Goal: Task Accomplishment & Management: Use online tool/utility

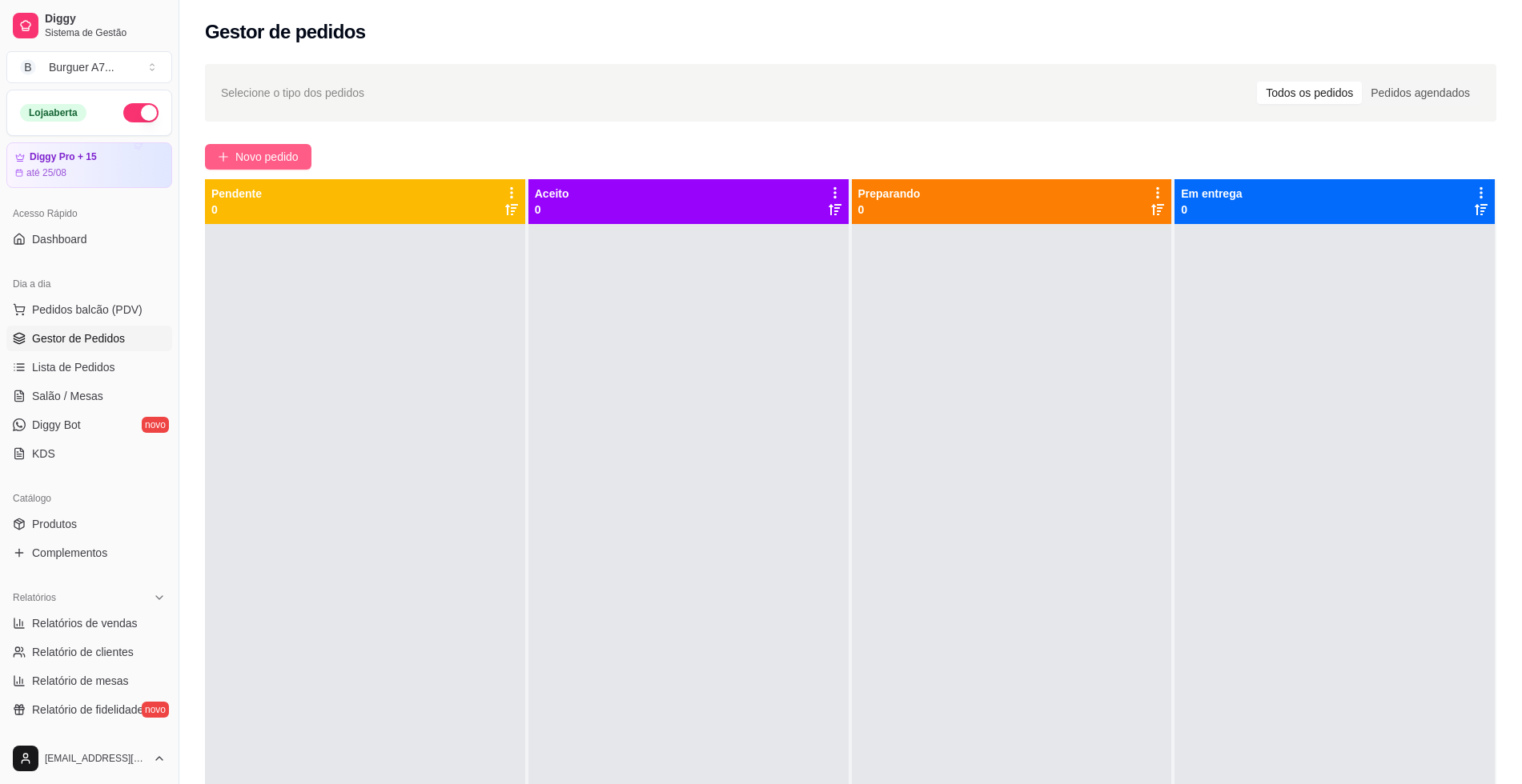
click at [264, 162] on span "Novo pedido" at bounding box center [266, 156] width 63 height 18
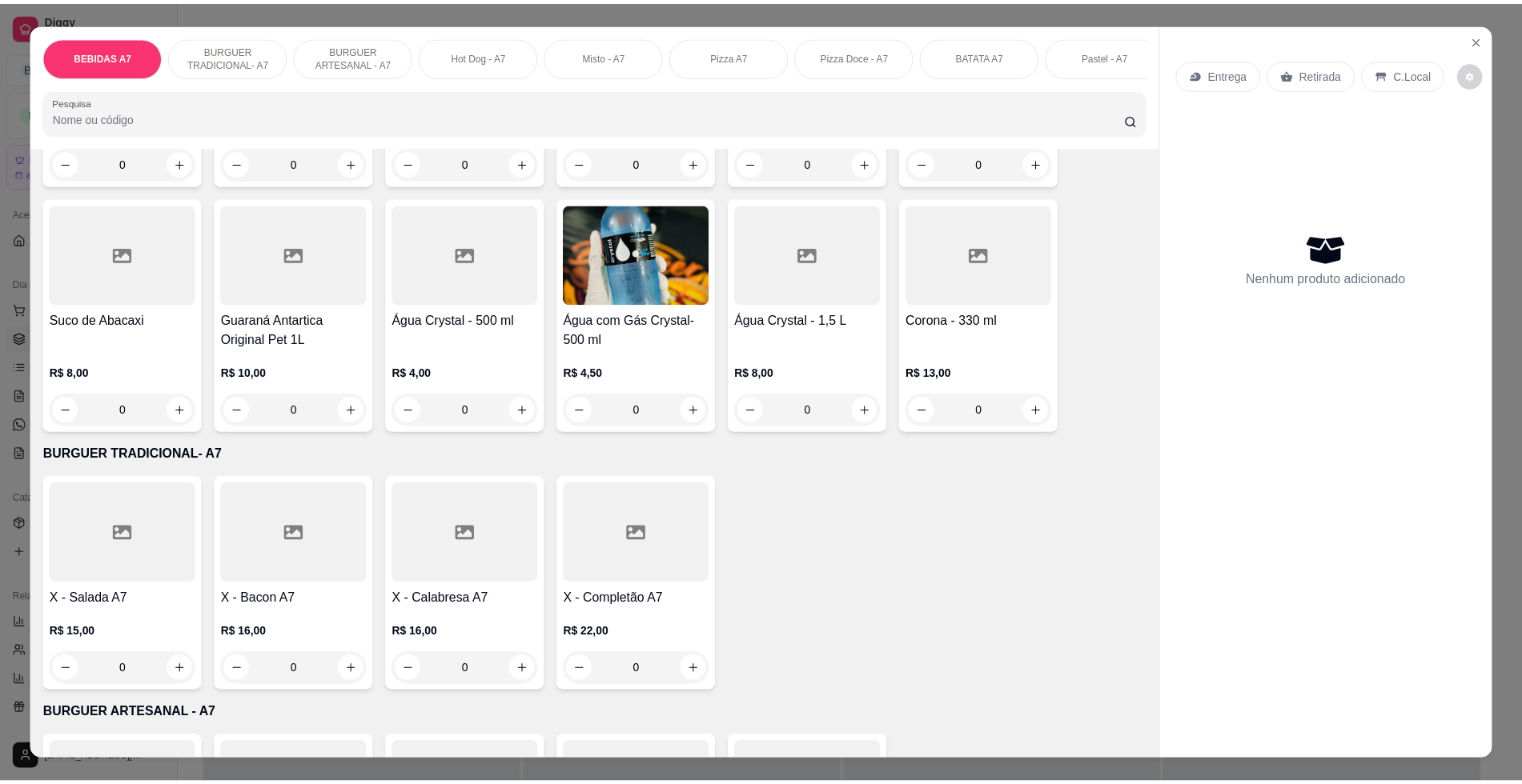
scroll to position [400, 0]
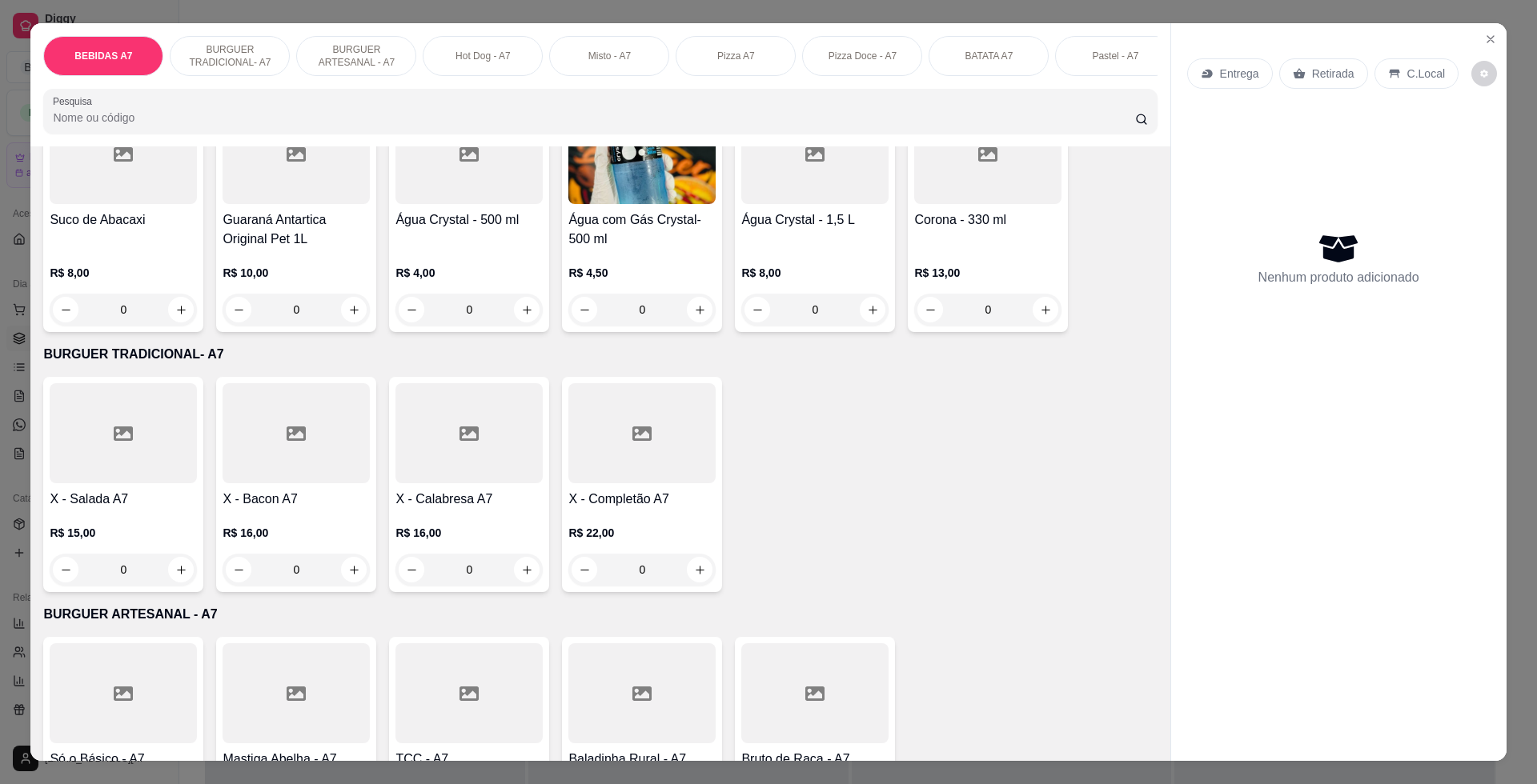
click at [178, 586] on div "0" at bounding box center [123, 570] width 147 height 32
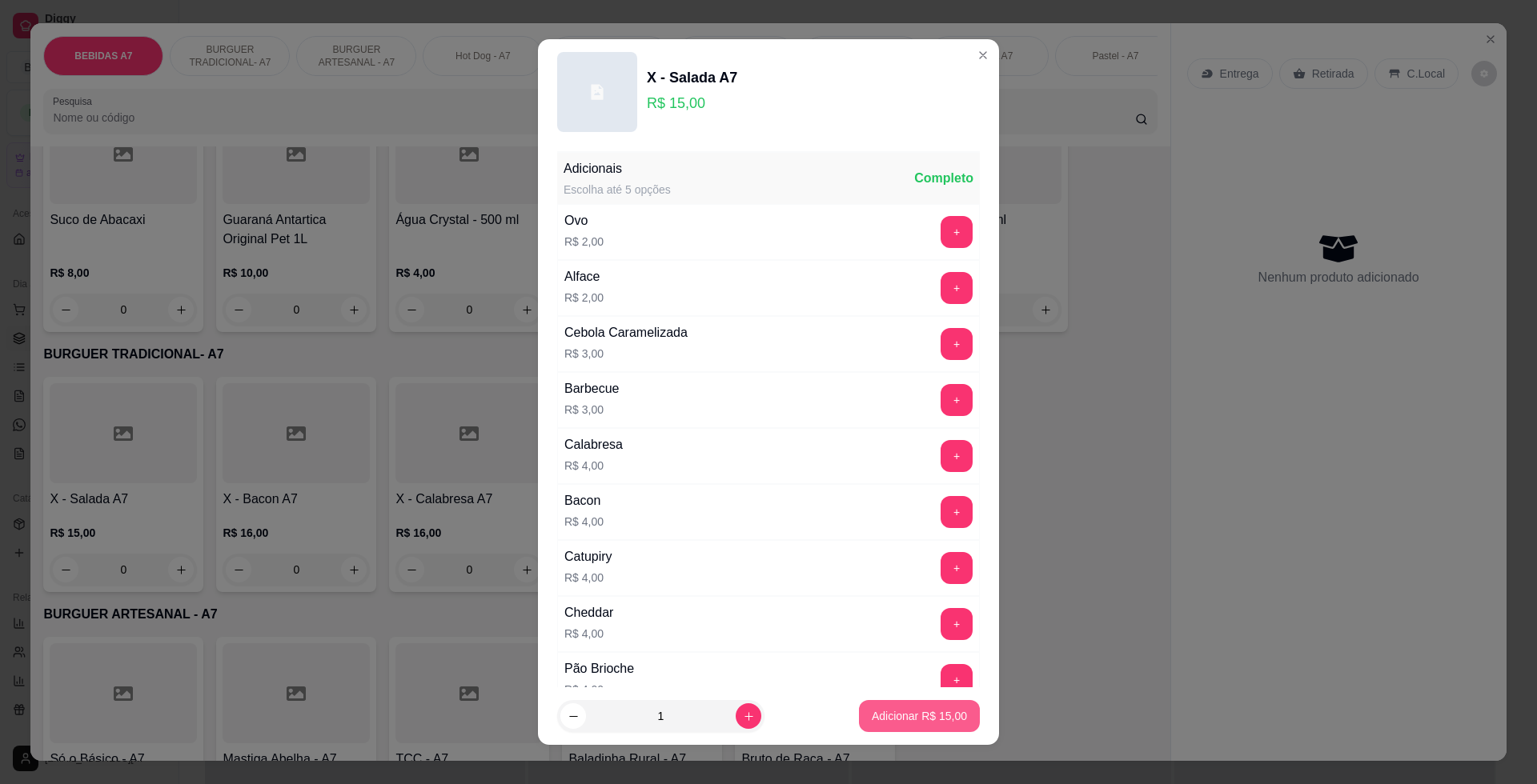
click at [933, 715] on p "Adicionar R$ 15,00" at bounding box center [919, 716] width 95 height 16
type input "1"
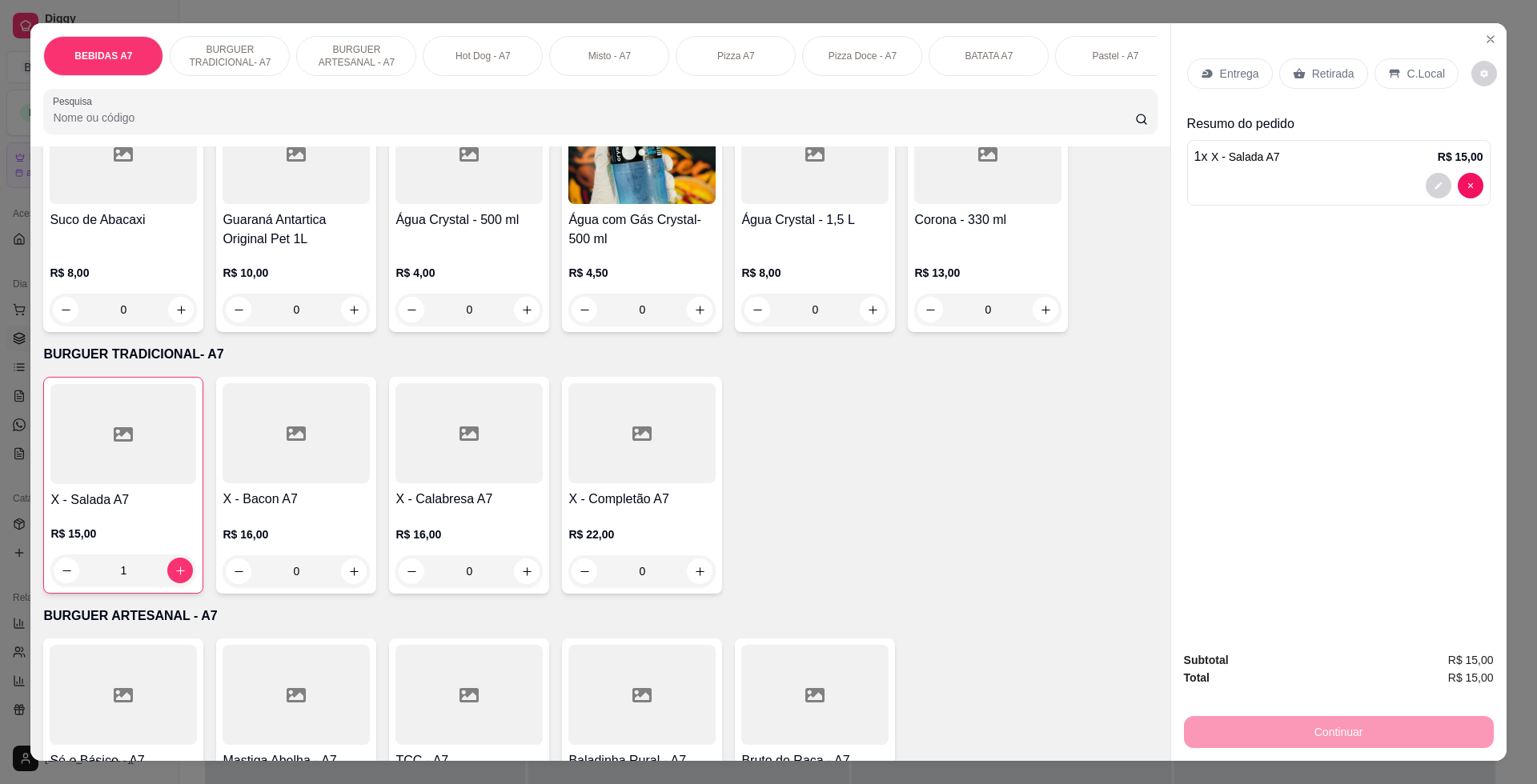
click at [1296, 61] on div "Retirada" at bounding box center [1323, 73] width 88 height 30
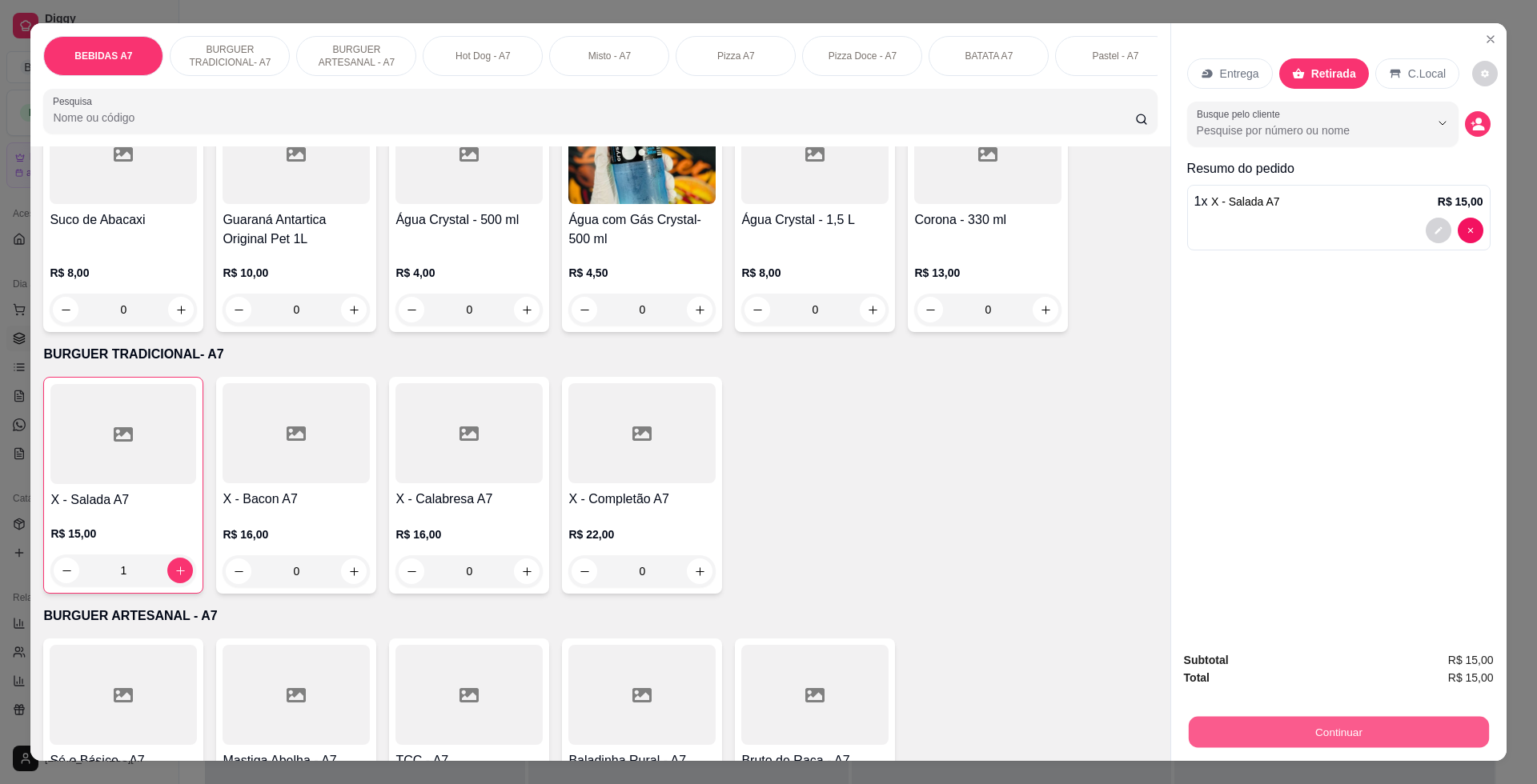
click at [1427, 726] on button "Continuar" at bounding box center [1337, 731] width 300 height 31
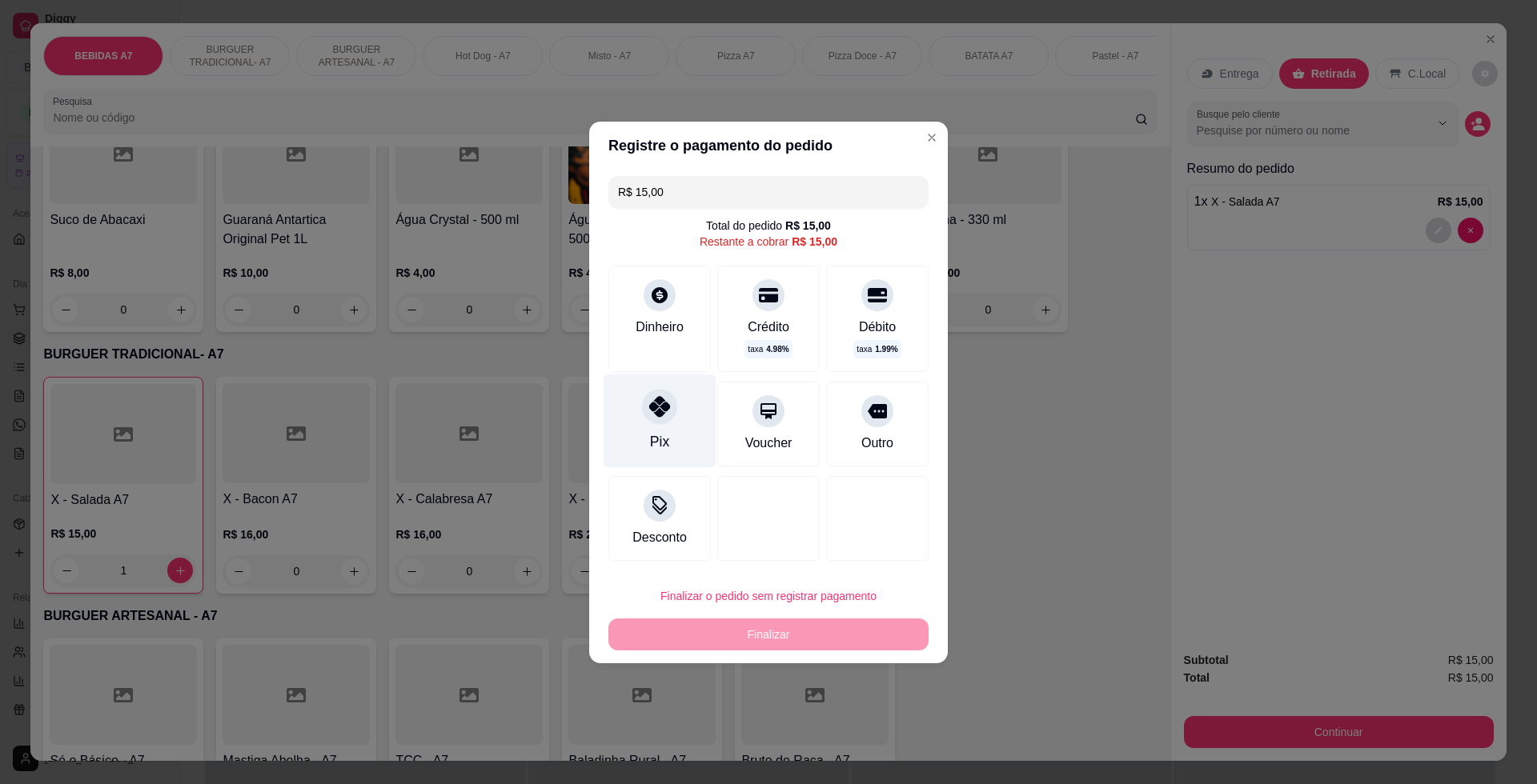
click at [685, 417] on div "Pix" at bounding box center [660, 421] width 113 height 94
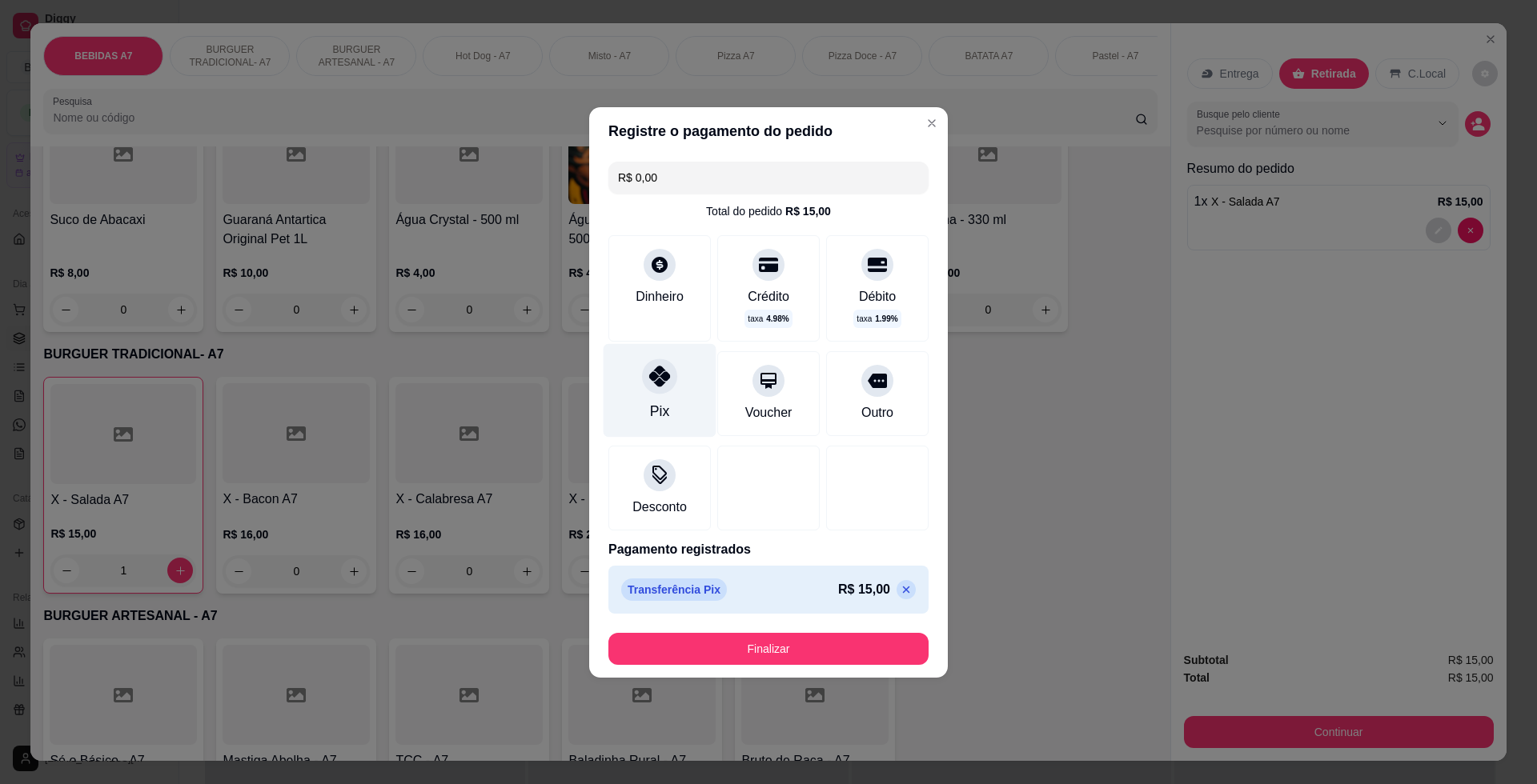
type input "R$ 0,00"
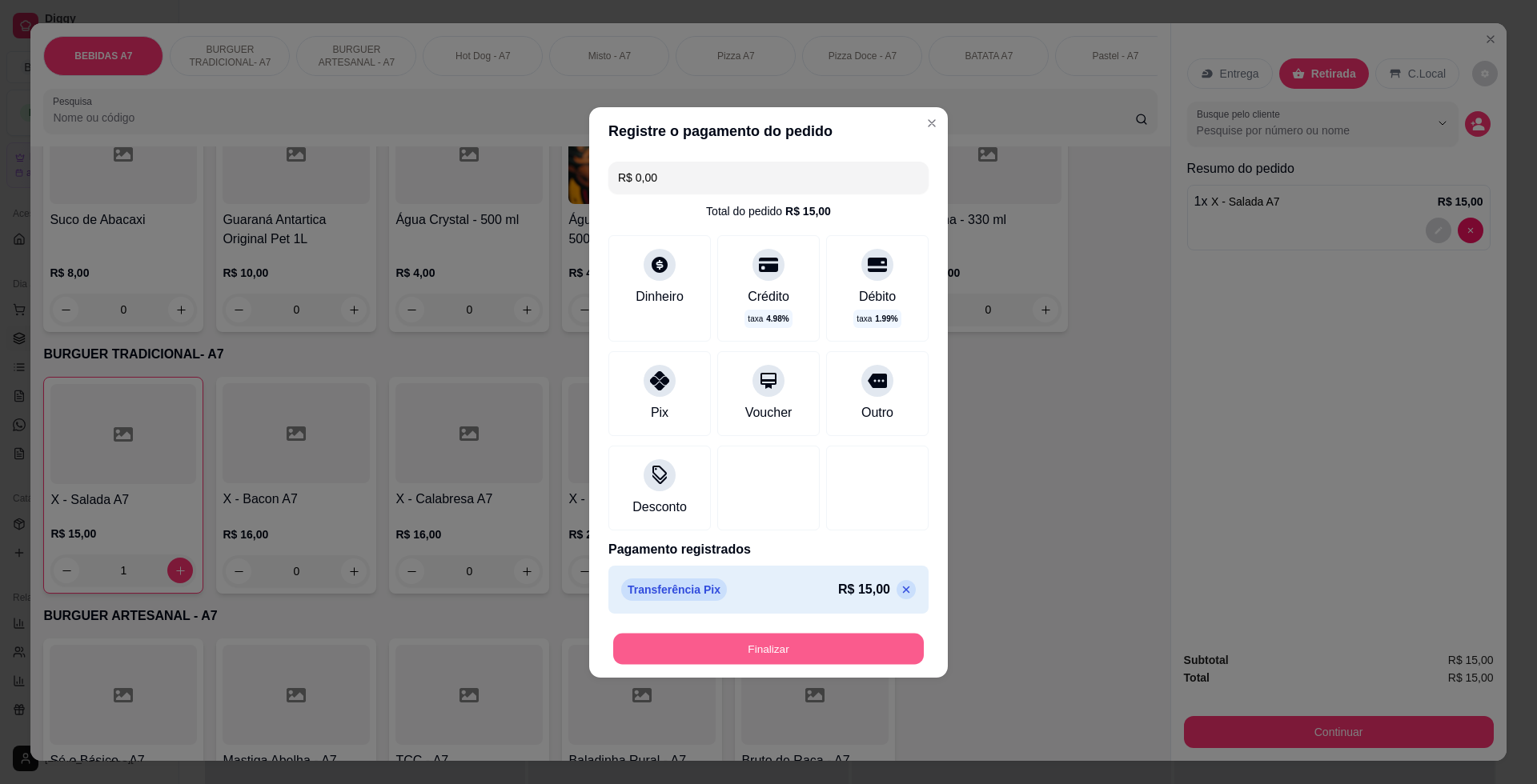
click at [779, 643] on button "Finalizar" at bounding box center [768, 648] width 311 height 31
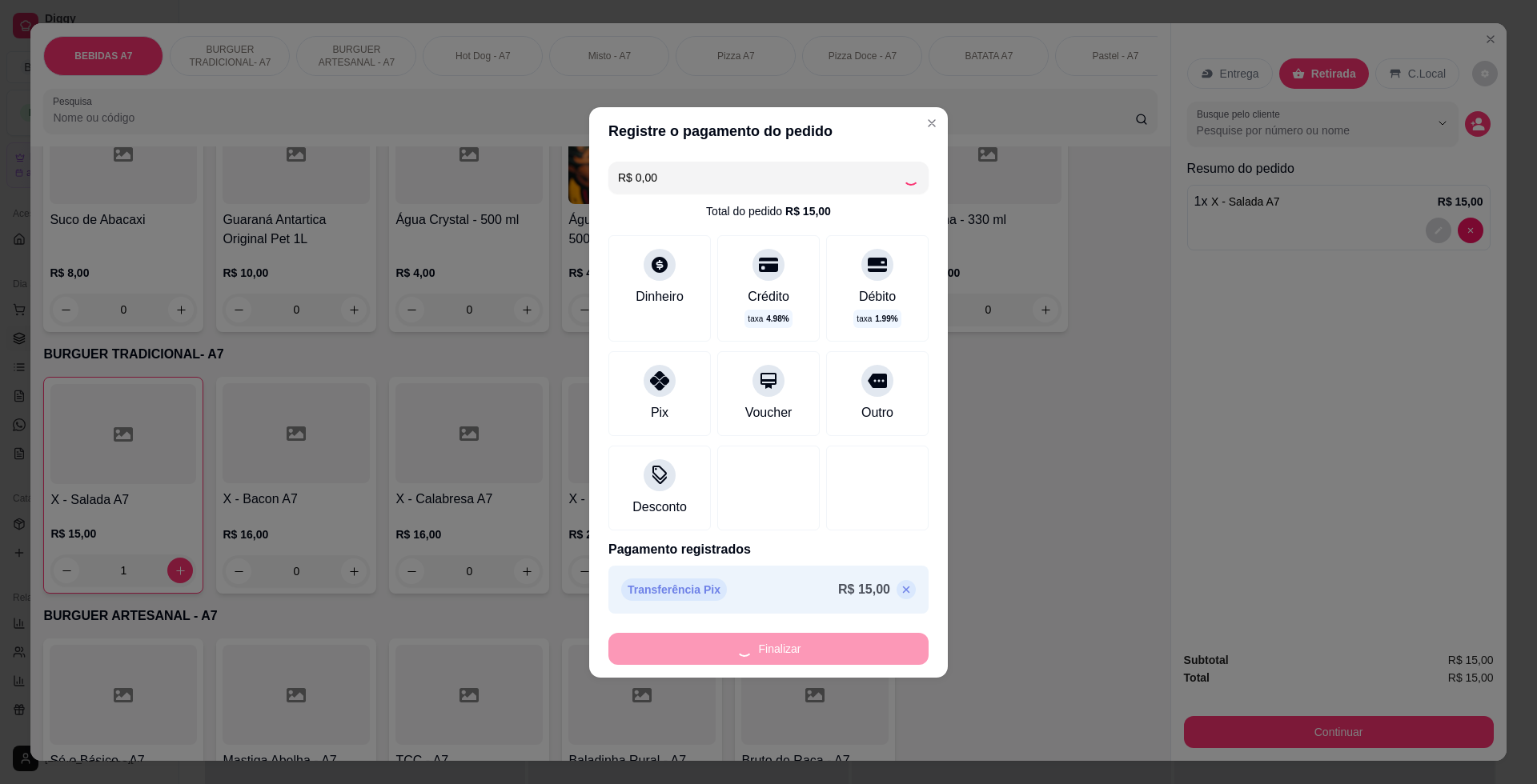
type input "0"
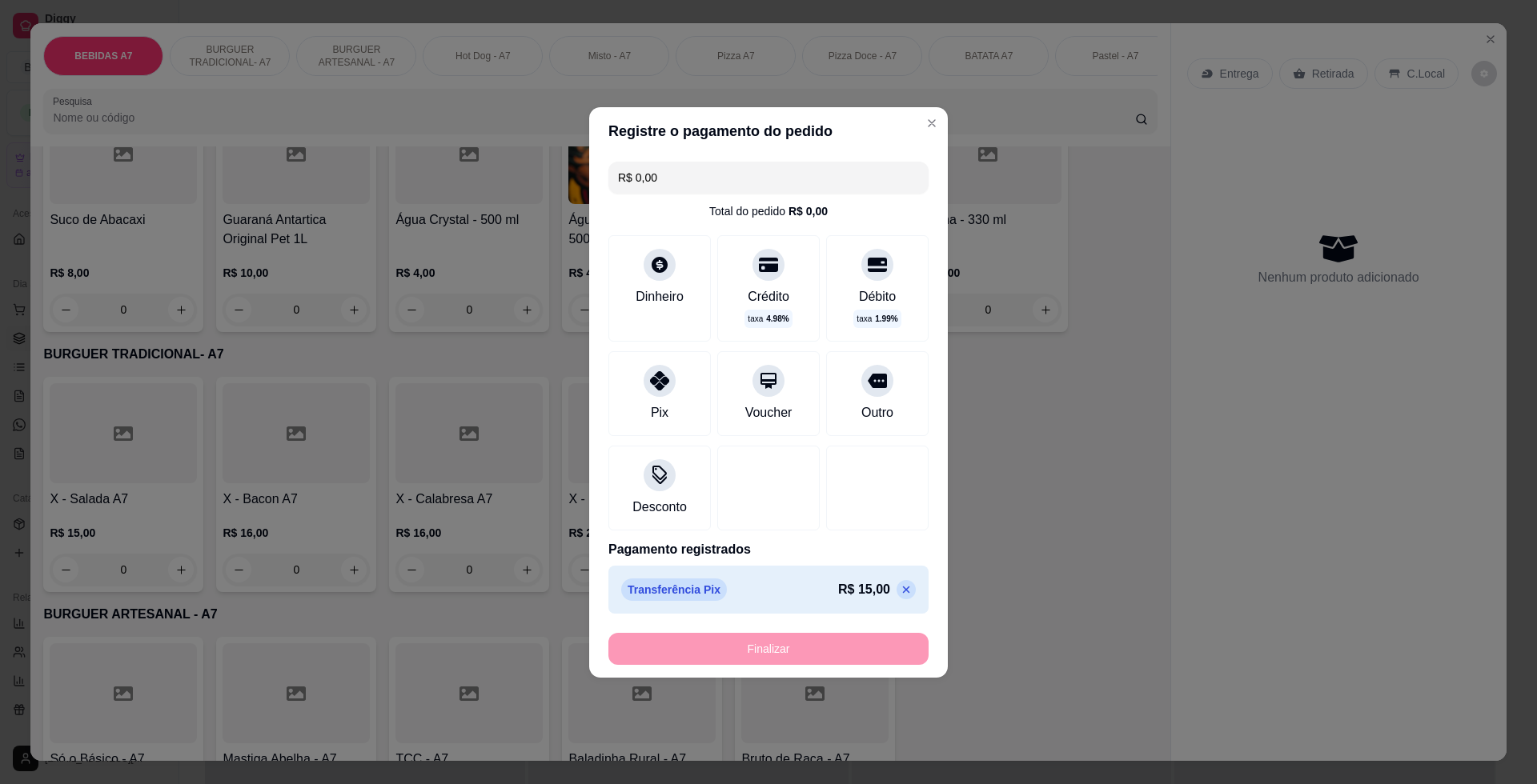
type input "-R$ 15,00"
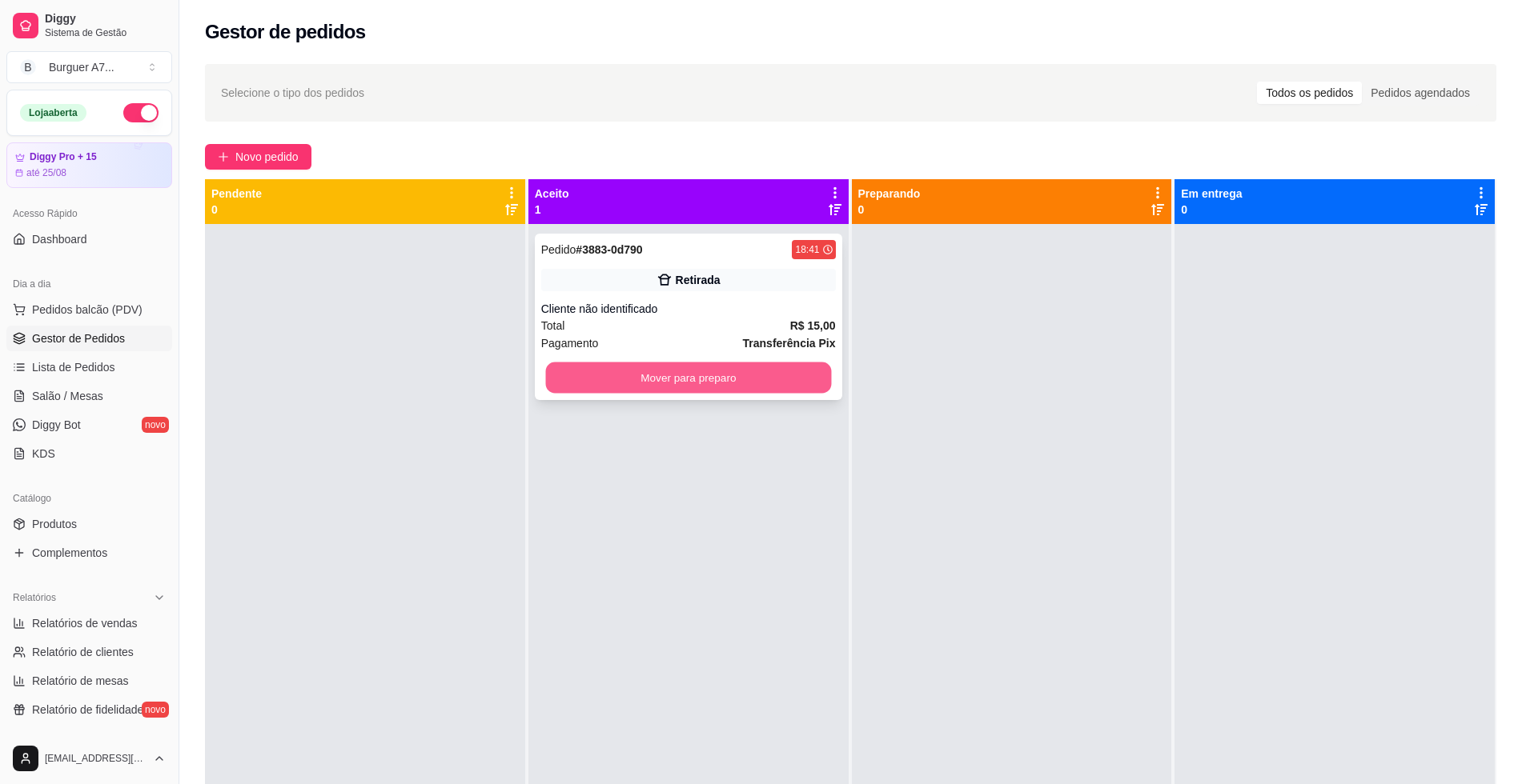
click at [738, 362] on button "Mover para preparo" at bounding box center [688, 377] width 286 height 31
